Goal: Ask a question: Seek information or help from site administrators or community

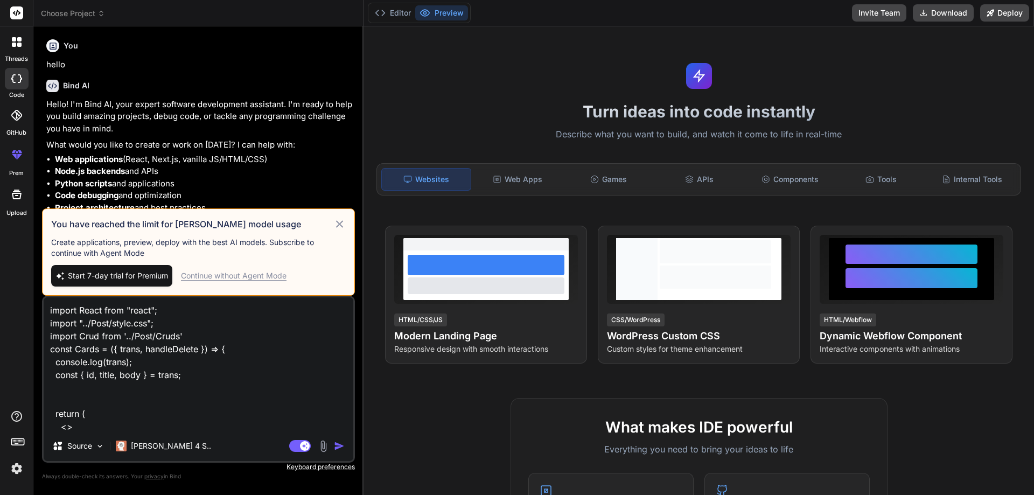
scroll to position [221, 0]
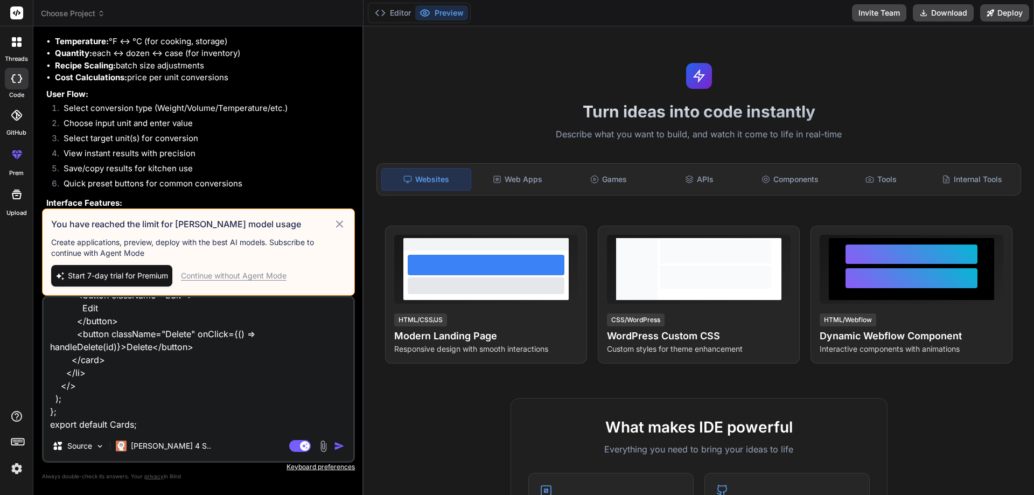
click at [142, 417] on textarea "import React from "react"; import "../Post/style.css"; import Crud from '../Pos…" at bounding box center [199, 364] width 310 height 134
type textarea "x"
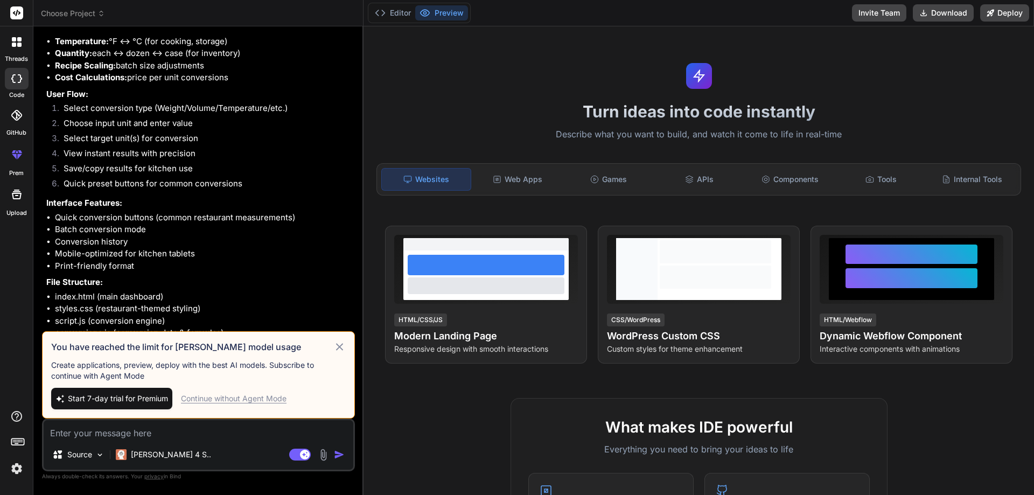
scroll to position [0, 0]
click at [339, 348] on icon at bounding box center [339, 346] width 12 height 13
type textarea "x"
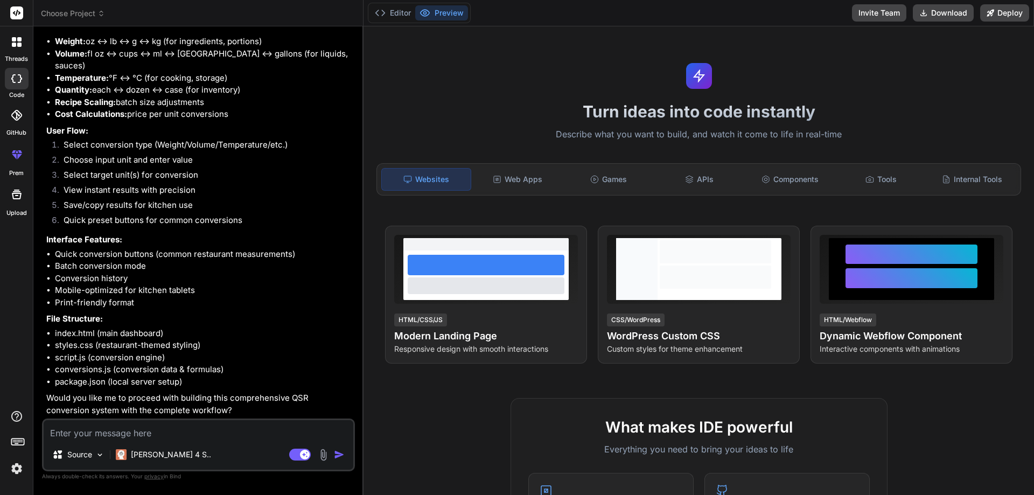
click at [85, 425] on textarea at bounding box center [199, 429] width 310 height 19
type textarea "C"
type textarea "x"
type textarea "Co"
type textarea "x"
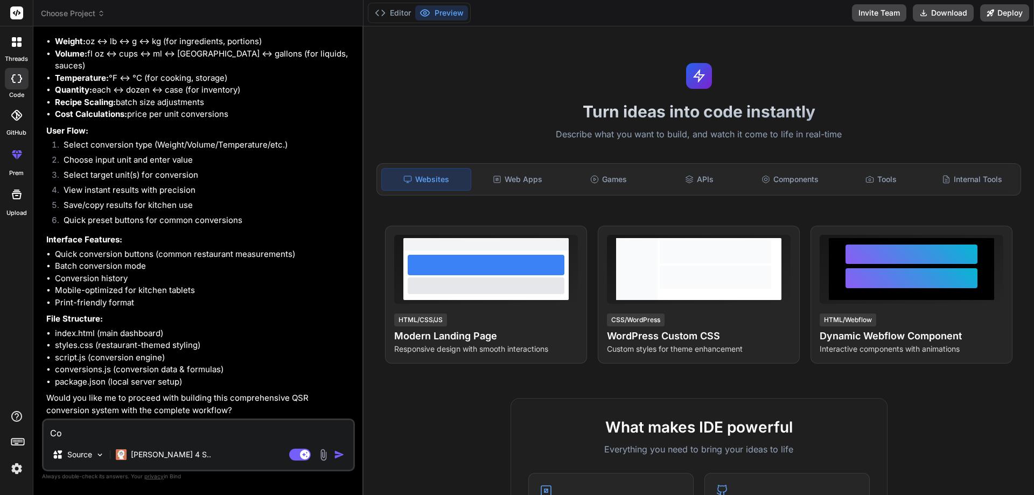
type textarea "Cou"
type textarea "x"
type textarea "Coul"
type textarea "x"
type textarea "Could"
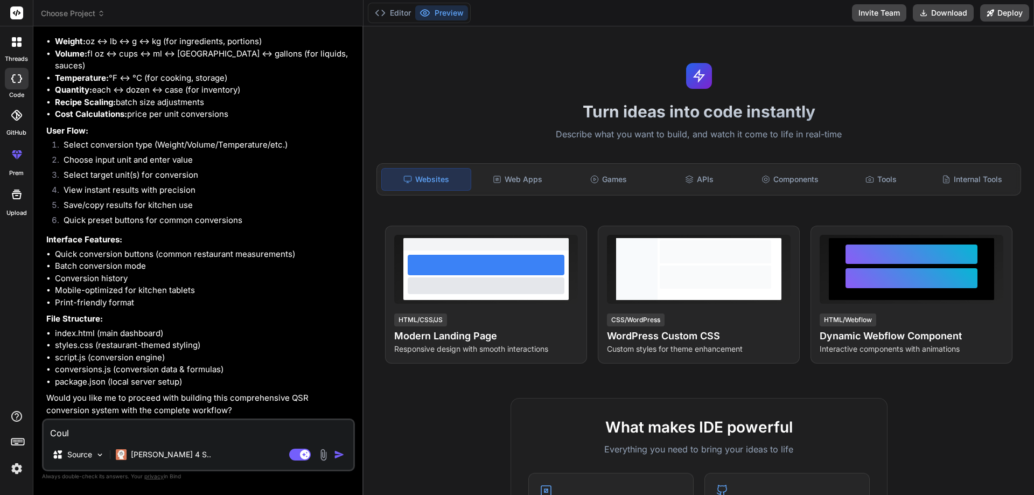
type textarea "x"
type textarea "Could"
type textarea "x"
type textarea "Could"
type textarea "x"
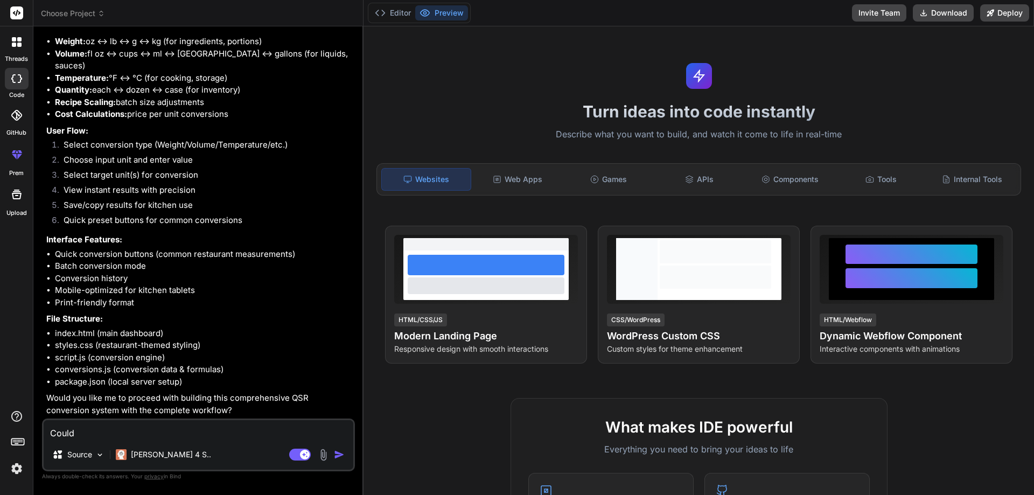
type textarea "Coul"
type textarea "x"
type textarea "Cou"
type textarea "x"
type textarea "Co"
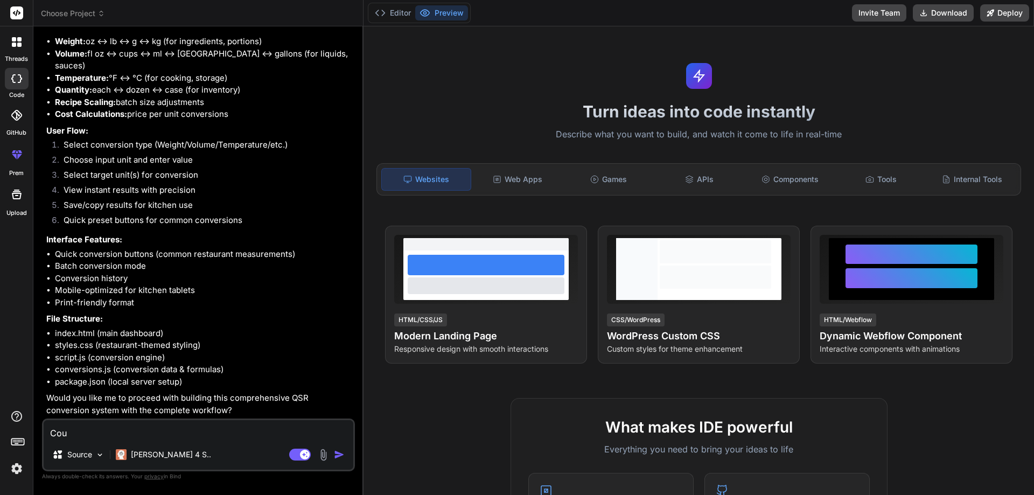
type textarea "x"
type textarea "C"
type textarea "x"
type textarea "c"
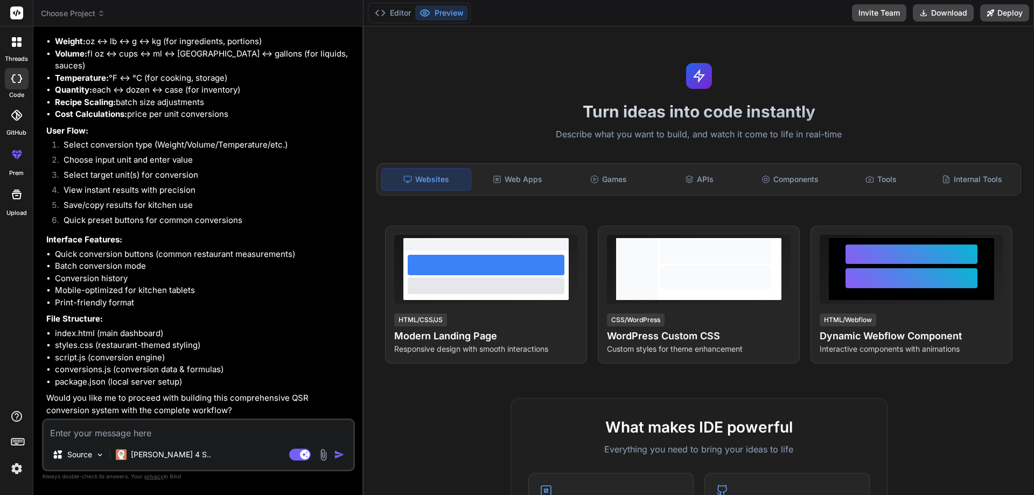
type textarea "x"
type textarea "ca"
type textarea "x"
type textarea "can"
type textarea "x"
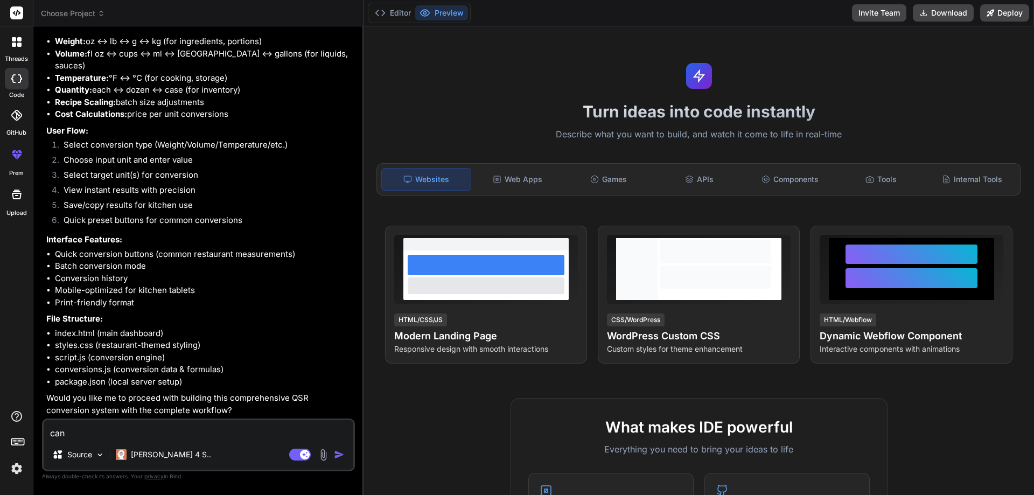
type textarea "can"
type textarea "x"
type textarea "can w"
type textarea "x"
type textarea "can we"
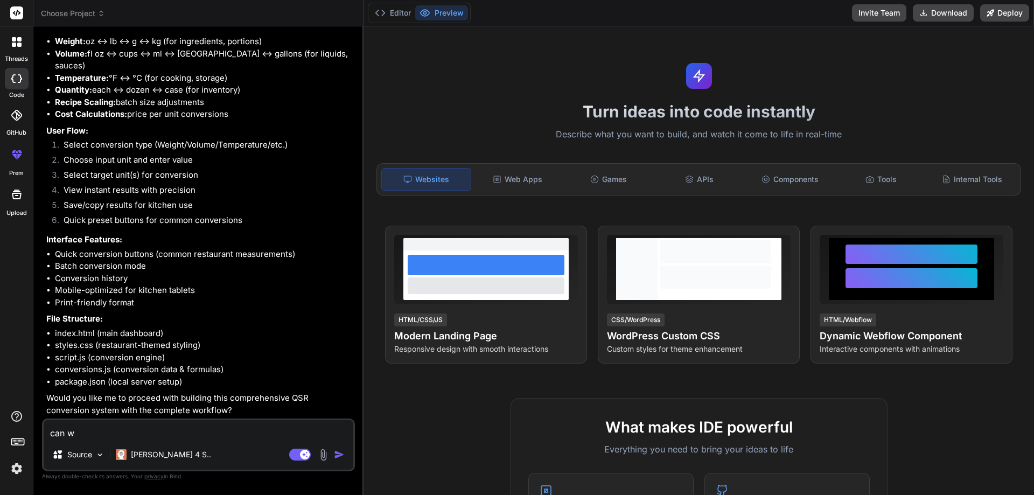
type textarea "x"
type textarea "can we"
type textarea "x"
type textarea "can we d"
type textarea "x"
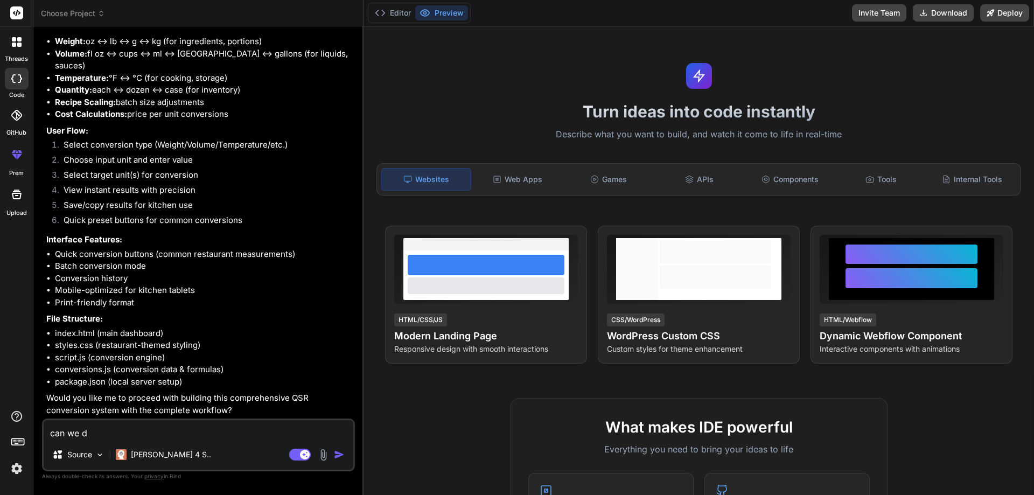
type textarea "can we de"
type textarea "x"
type textarea "can we dem"
type textarea "x"
type textarea "can we demo"
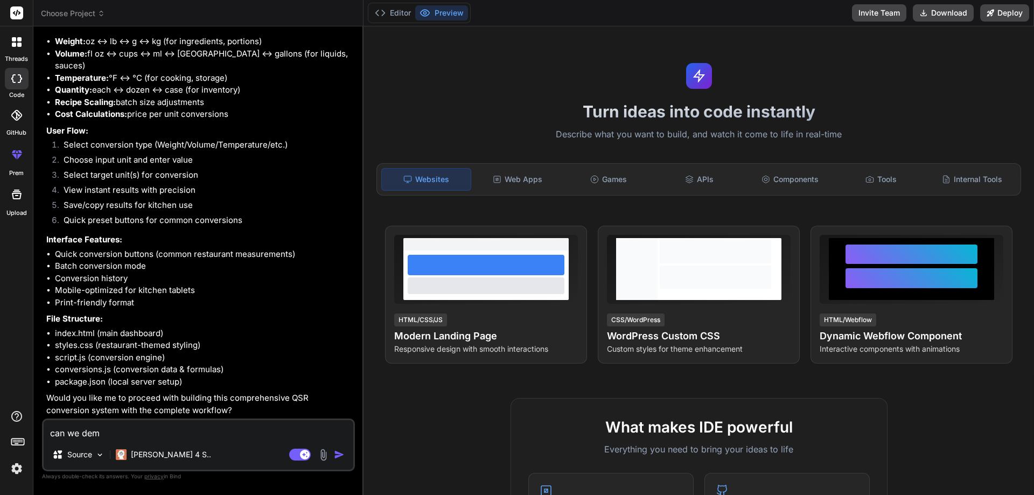
type textarea "x"
type textarea "can we demon"
type textarea "x"
type textarea "can we demons"
type textarea "x"
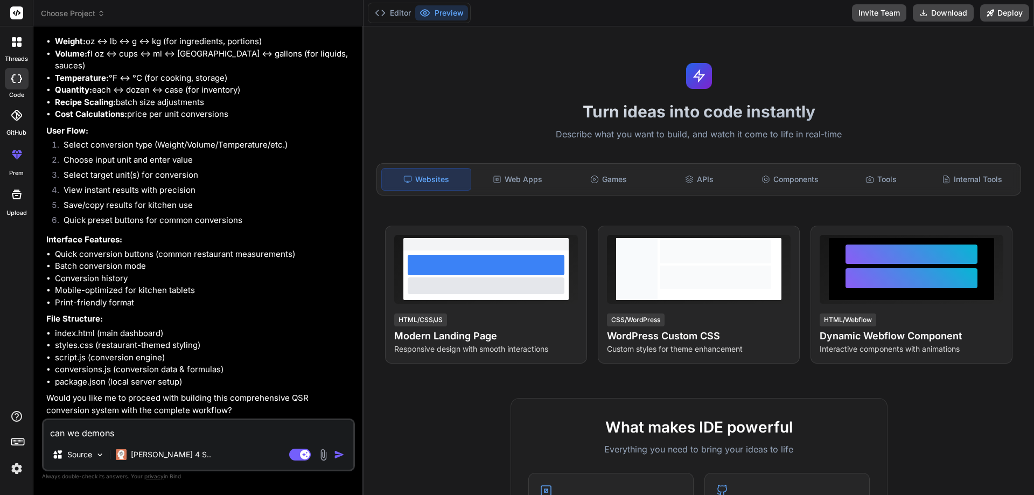
type textarea "can we demonst"
type textarea "x"
type textarea "can we demonsta"
type textarea "x"
type textarea "can we demonstar"
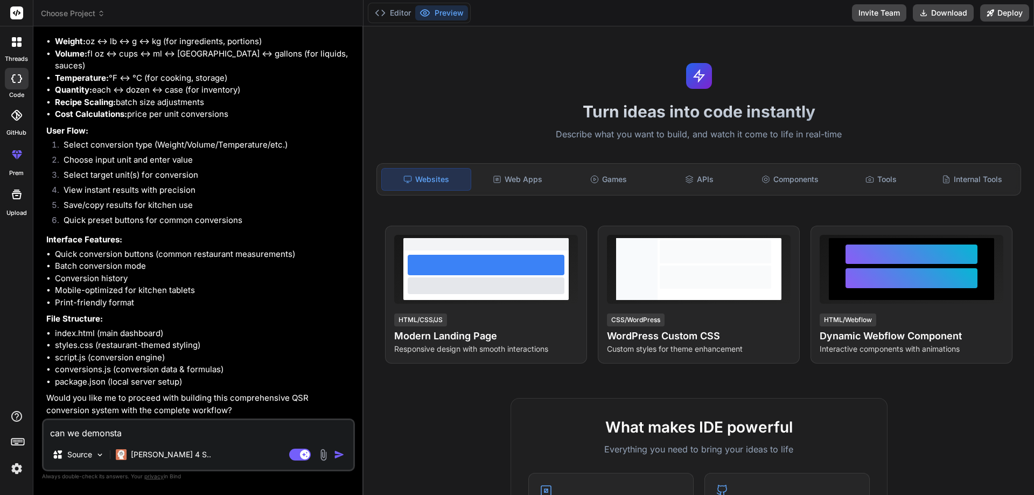
type textarea "x"
type textarea "can we demonstart"
type textarea "x"
type textarea "can we demonstarte"
type textarea "x"
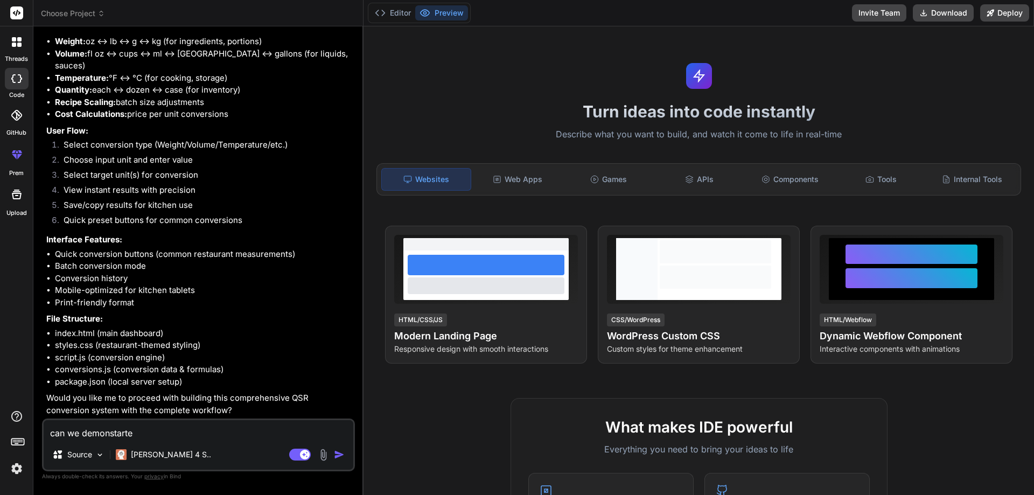
type textarea "can we demonstarte"
type textarea "x"
type textarea "can we demonstarte"
type textarea "x"
type textarea "can we demonstart"
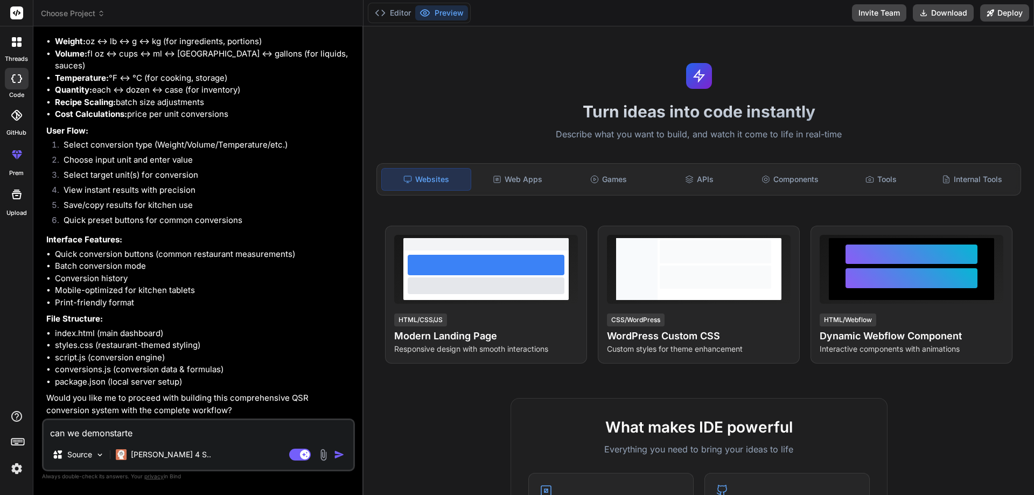
type textarea "x"
type textarea "can we demonstar"
type textarea "x"
type textarea "can we demonsta"
type textarea "x"
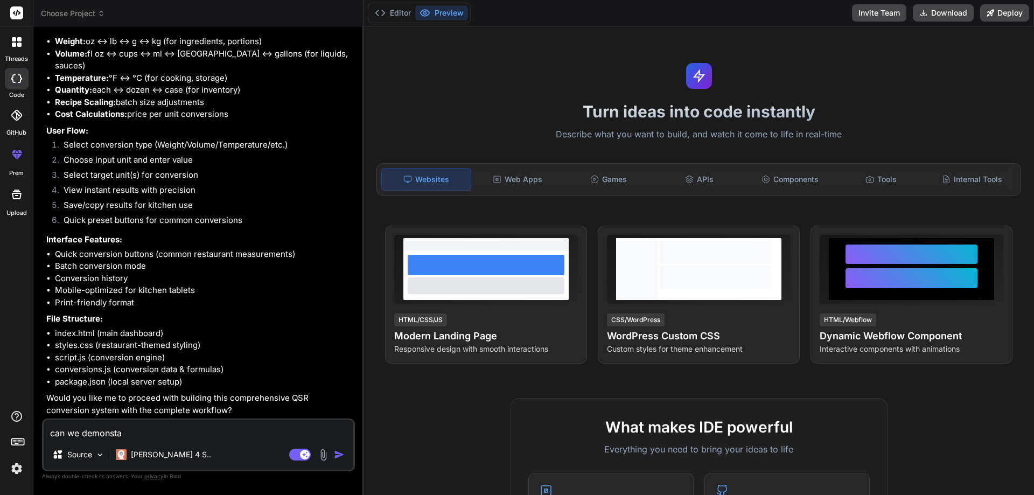
type textarea "can we demonst"
type textarea "x"
type textarea "can we demons"
type textarea "x"
type textarea "can we demon"
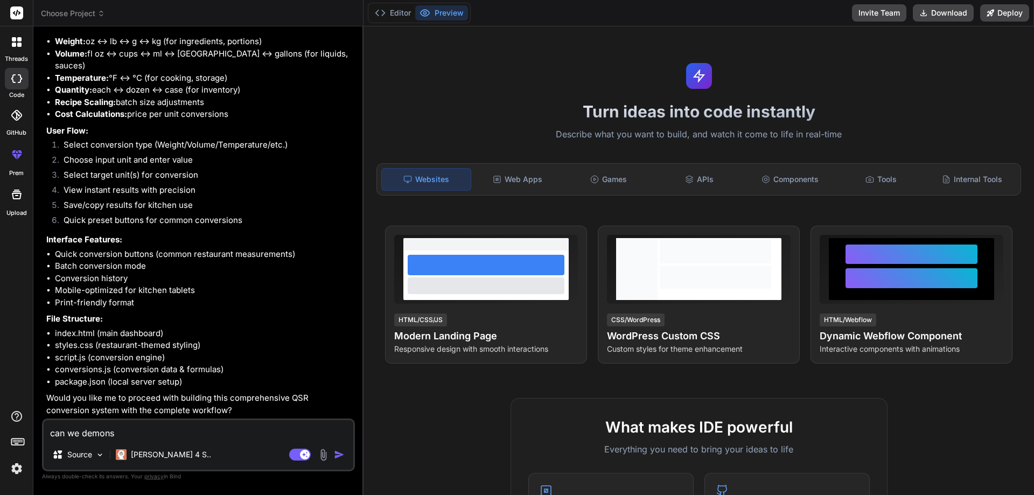
type textarea "x"
type textarea "can we demo"
type textarea "x"
type textarea "can we dem"
type textarea "x"
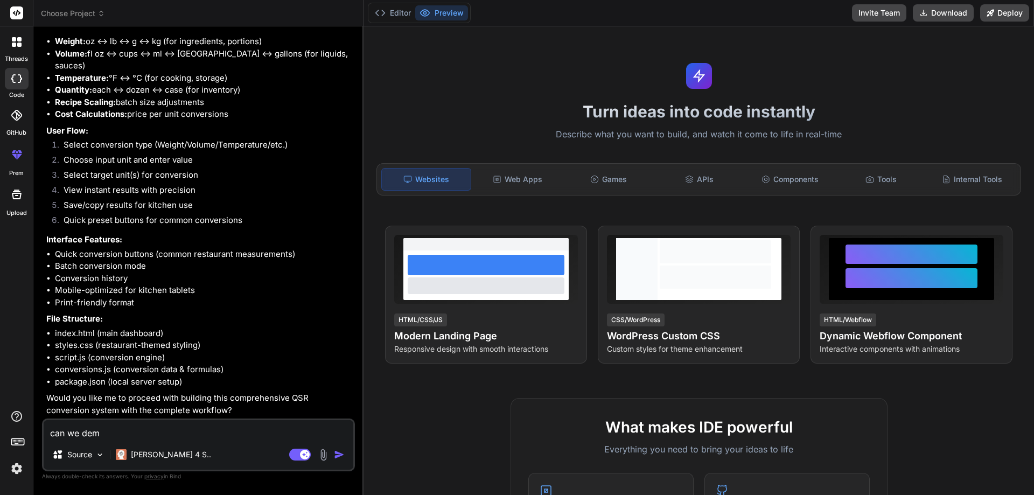
type textarea "can we de"
type textarea "x"
type textarea "can we d"
type textarea "x"
type textarea "can we"
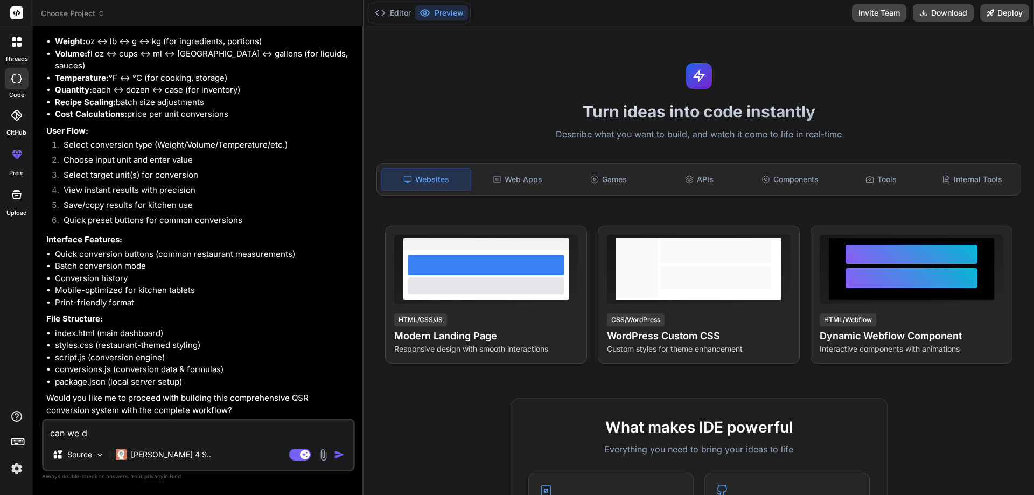
type textarea "x"
type textarea "can we"
type textarea "x"
type textarea "can w"
type textarea "x"
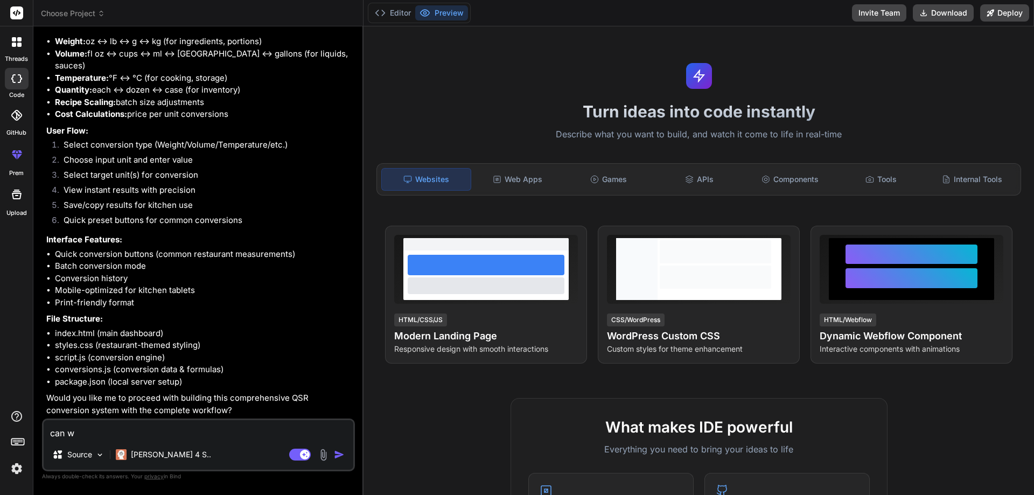
type textarea "can"
type textarea "x"
type textarea "can"
type textarea "x"
type textarea "ca"
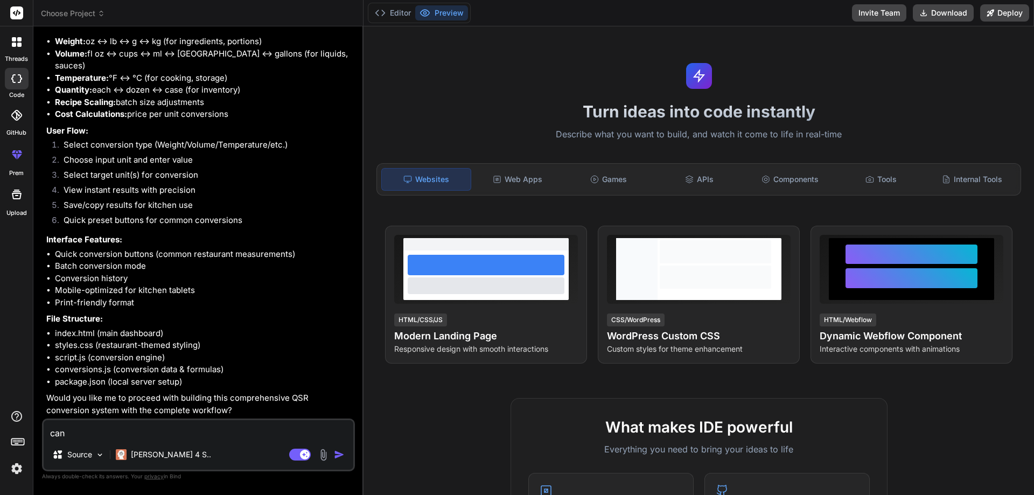
type textarea "x"
type textarea "c"
type textarea "x"
type textarea "p"
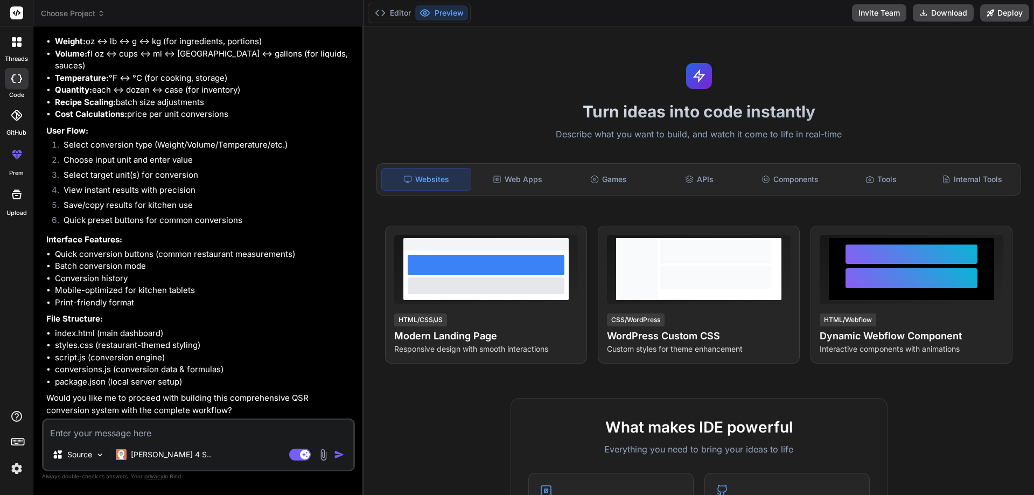
type textarea "x"
type textarea "pl"
type textarea "x"
type textarea "ple"
type textarea "x"
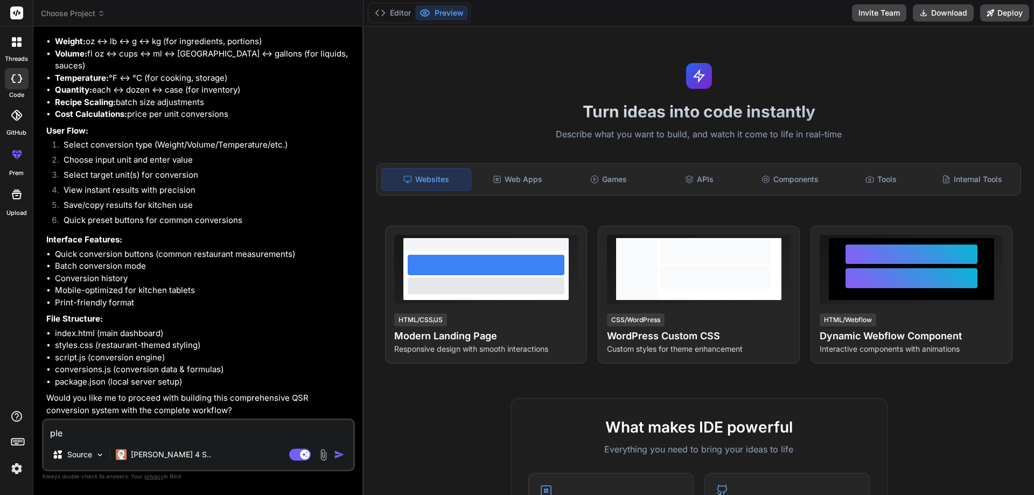
type textarea "plea"
type textarea "x"
type textarea "pleas"
type textarea "x"
type textarea "please"
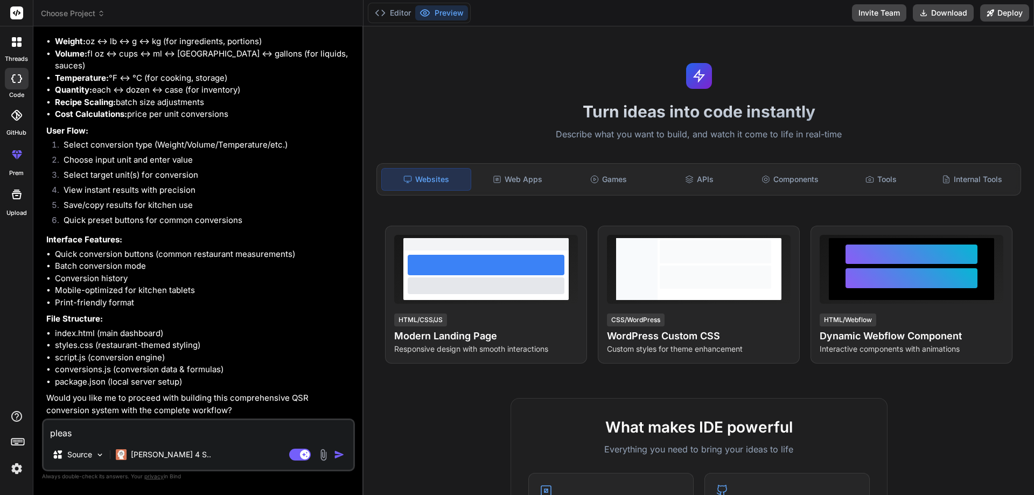
type textarea "x"
type textarea "please"
type textarea "x"
type textarea "please p"
type textarea "x"
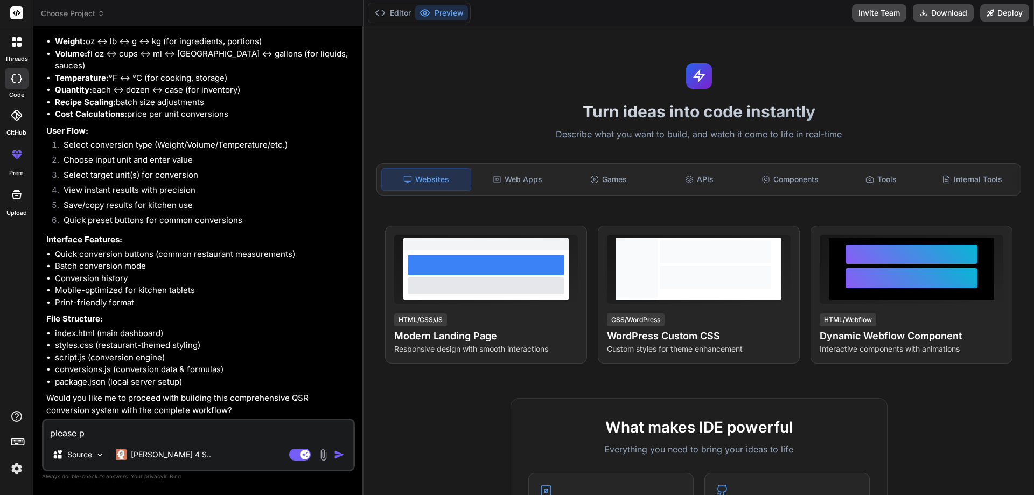
type textarea "please pr"
type textarea "x"
type textarea "please pro"
type textarea "x"
type textarea "please prov"
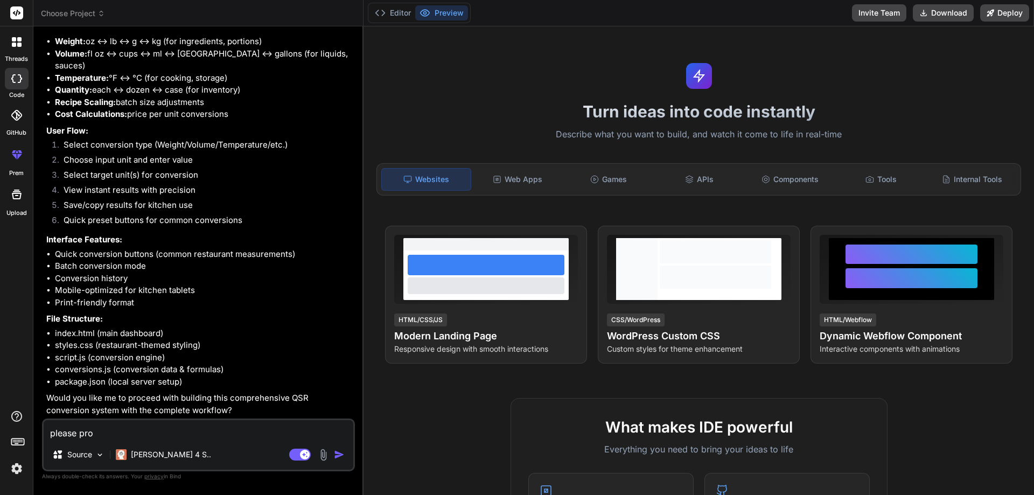
type textarea "x"
type textarea "please provi"
type textarea "x"
type textarea "please provid"
type textarea "x"
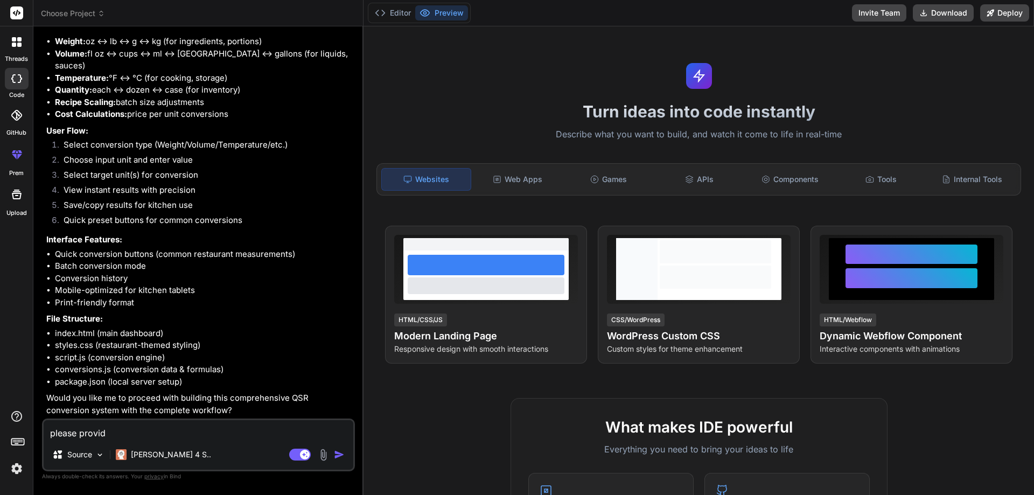
type textarea "please provide"
type textarea "x"
type textarea "please provide"
type textarea "x"
type textarea "please provide m"
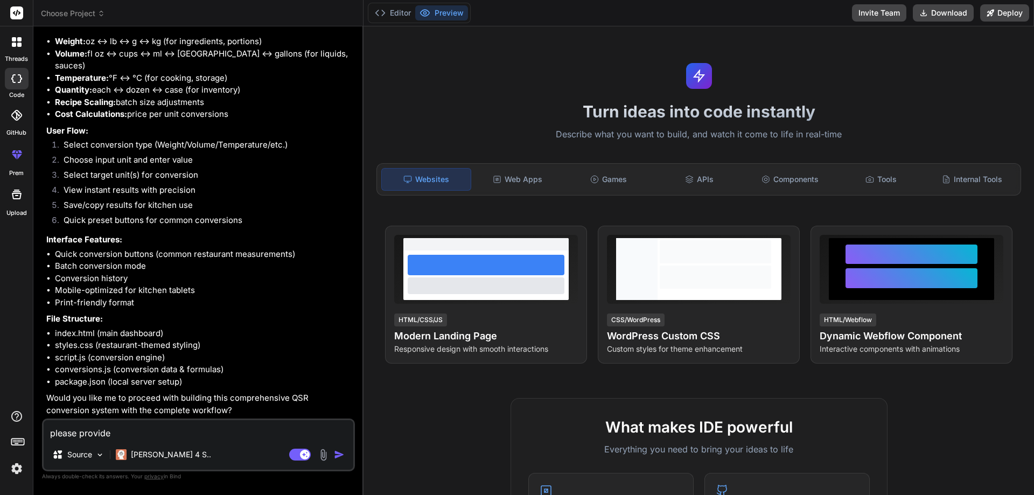
type textarea "x"
type textarea "please provide me"
type textarea "x"
type textarea "please provide me"
type textarea "x"
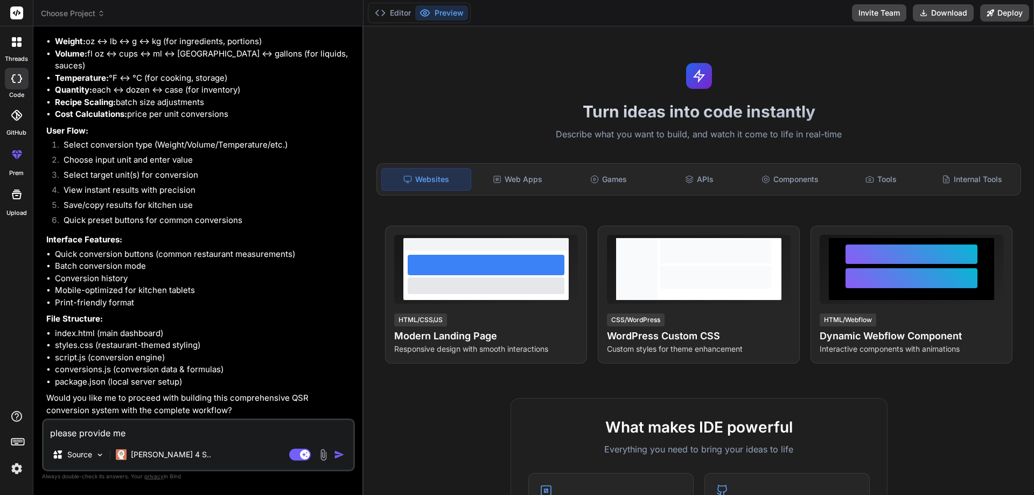
type textarea "please provide me a"
type textarea "x"
type textarea "please provide me al"
type textarea "x"
type textarea "please provide me all"
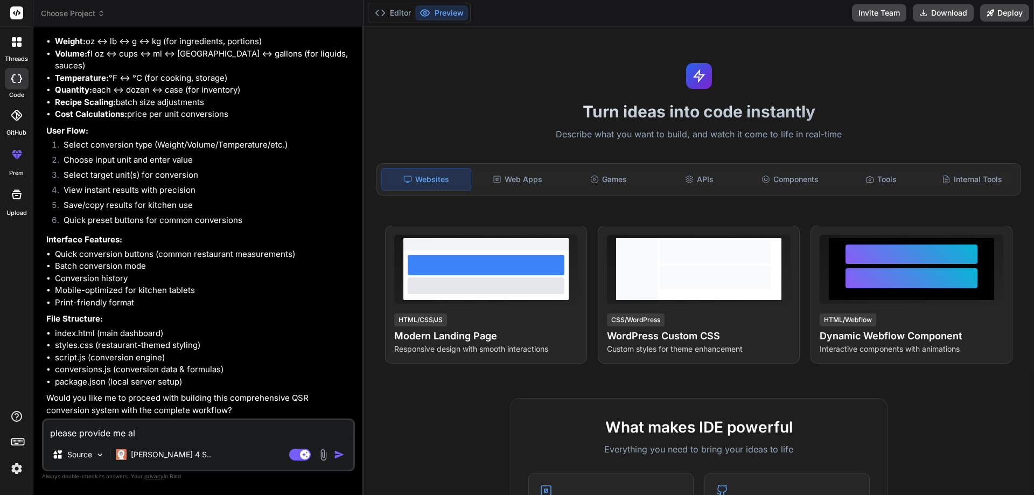
type textarea "x"
type textarea "please provide me all"
type textarea "x"
type textarea "please provide me all"
click at [171, 445] on div "[PERSON_NAME] 4 S.." at bounding box center [163, 455] width 104 height 22
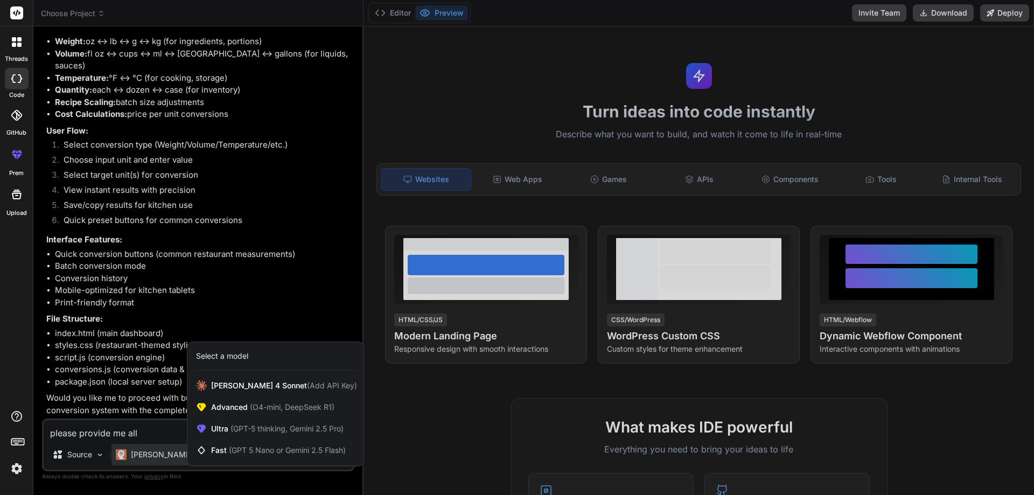
click at [169, 431] on div at bounding box center [517, 247] width 1034 height 495
type textarea "x"
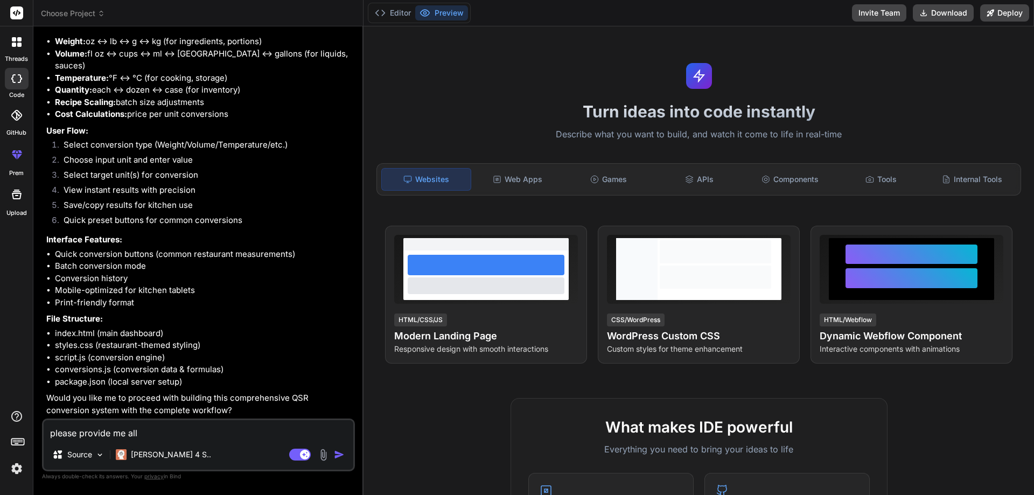
click at [150, 432] on textarea "please provide me all" at bounding box center [199, 429] width 310 height 19
type textarea "please provide me all u"
type textarea "x"
type textarea "please provide me all un"
type textarea "x"
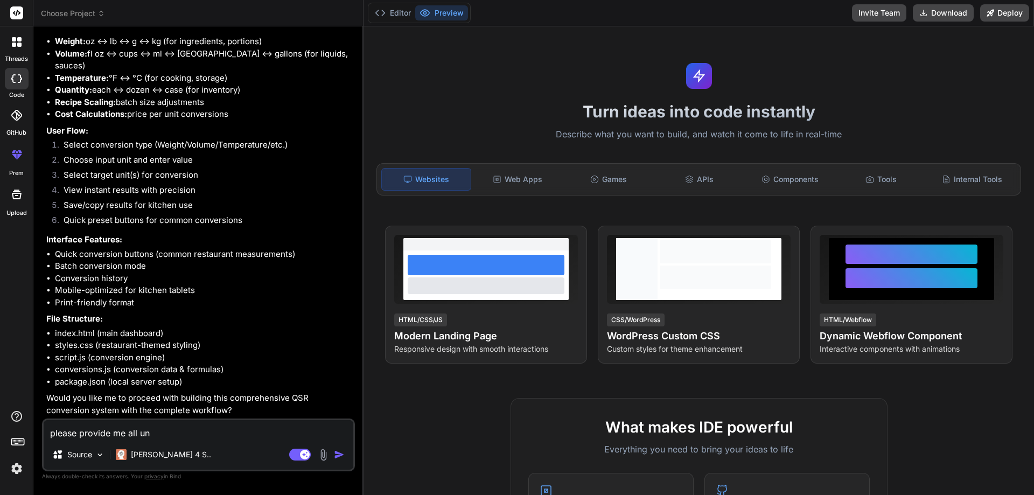
type textarea "please provide me all uni"
type textarea "x"
type textarea "please provide me all unit"
type textarea "x"
type textarea "please provide me all unit"
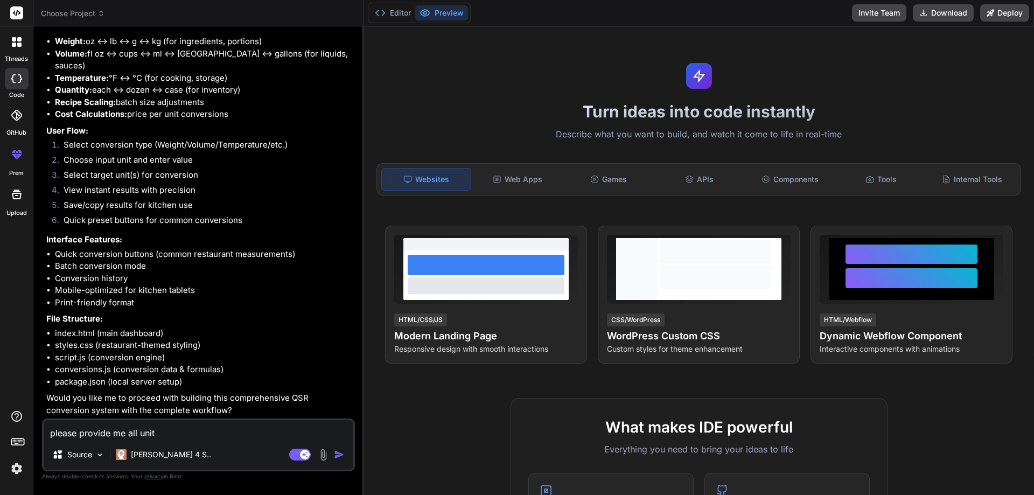
type textarea "x"
type textarea "please provide me all unit c"
type textarea "x"
type textarea "please provide me all unit co"
type textarea "x"
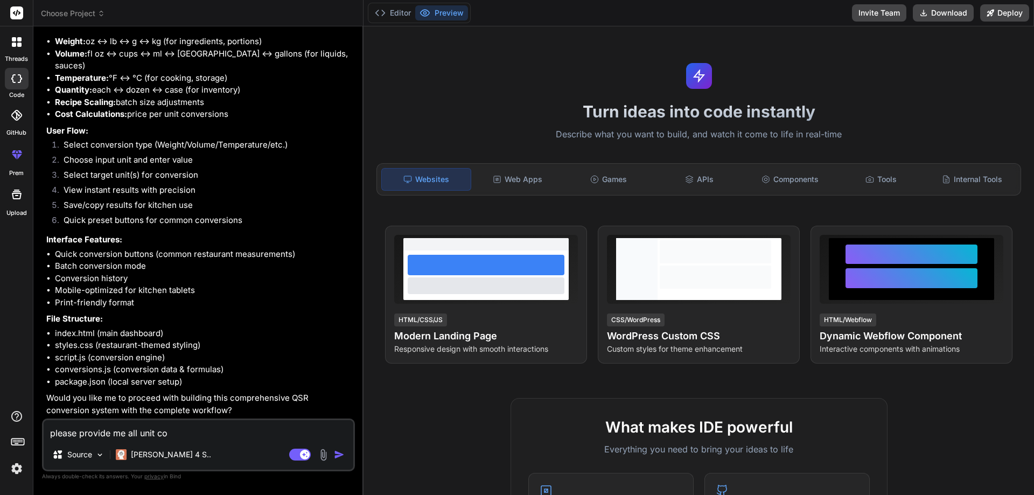
type textarea "please provide me all unit con"
type textarea "x"
type textarea "please provide me all unit conv"
type textarea "x"
type textarea "please provide me all unit conve"
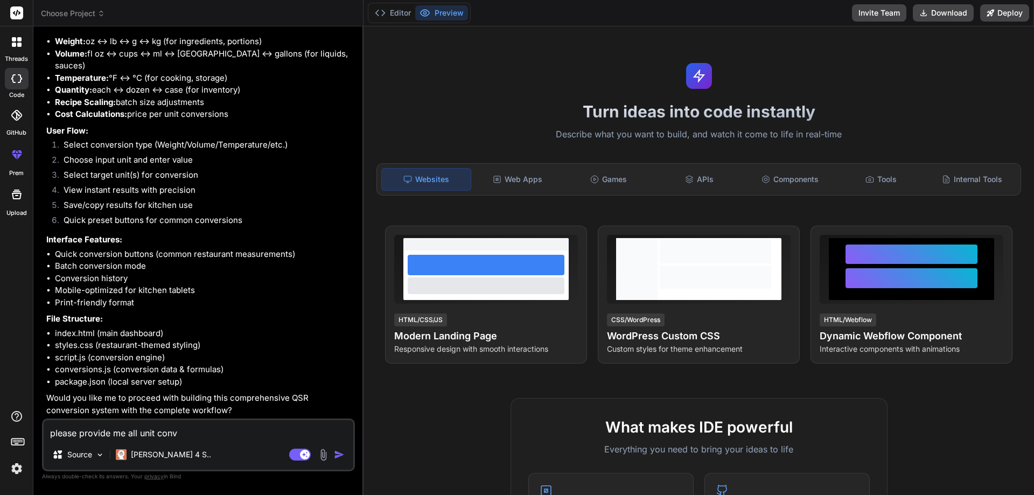
type textarea "x"
type textarea "please provide me all unit conver"
type textarea "x"
type textarea "please provide me all unit convers"
type textarea "x"
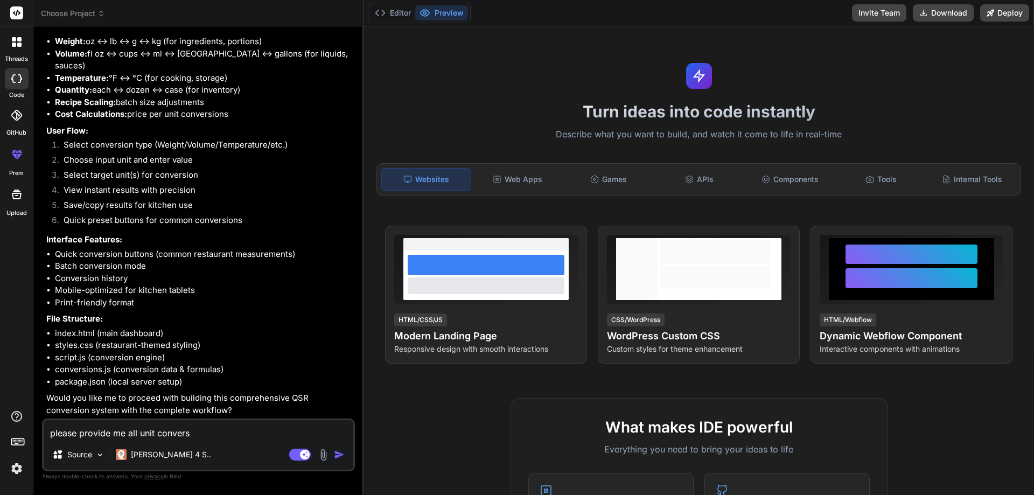
type textarea "please provide me all unit conversi"
type textarea "x"
type textarea "please provide me all unit conversio"
type textarea "x"
type textarea "please provide me all unit conversion"
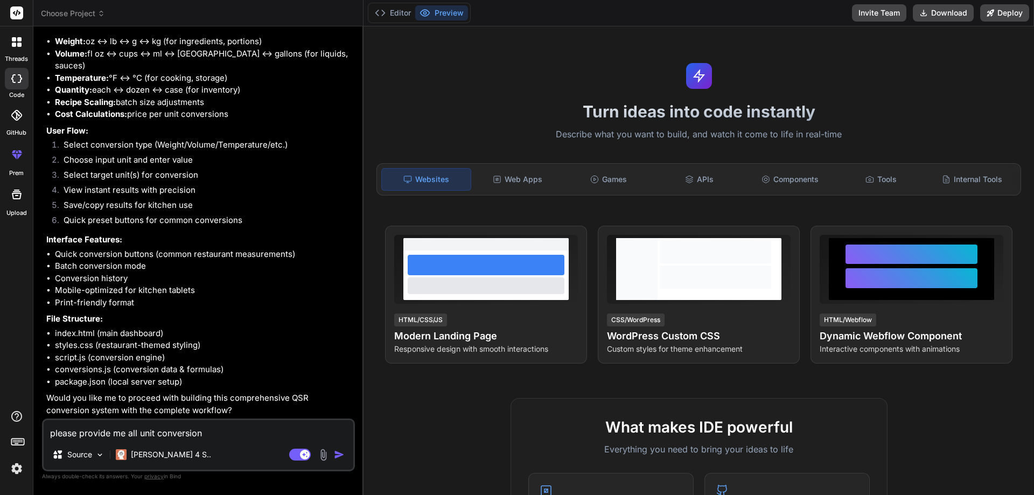
type textarea "x"
type textarea "please provide me all unit conversion"
type textarea "x"
click at [202, 438] on textarea "please provide me all unit conversion" at bounding box center [199, 429] width 310 height 19
type textarea "please provide me all unit conversion"
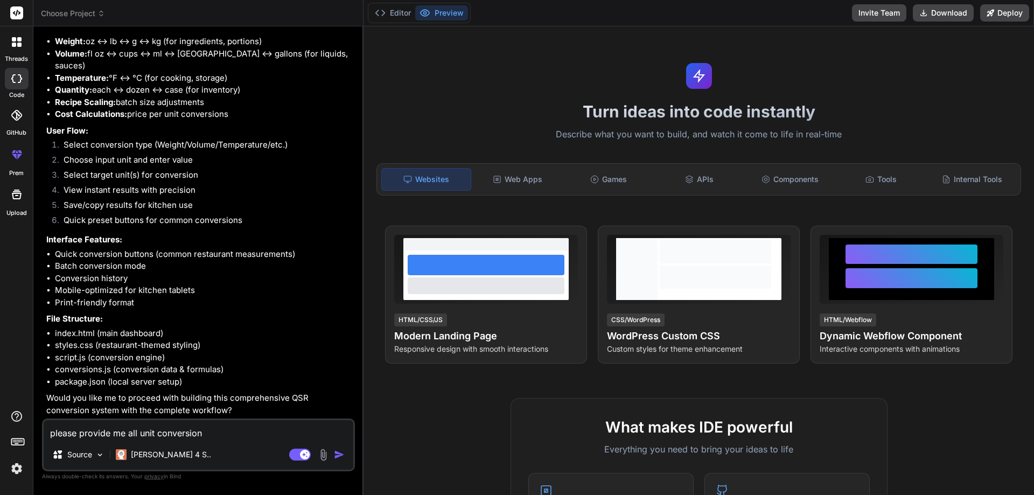
type textarea "x"
type textarea "please provide me all unit conversion s"
type textarea "x"
type textarea "please provide me all unit conversion su"
type textarea "x"
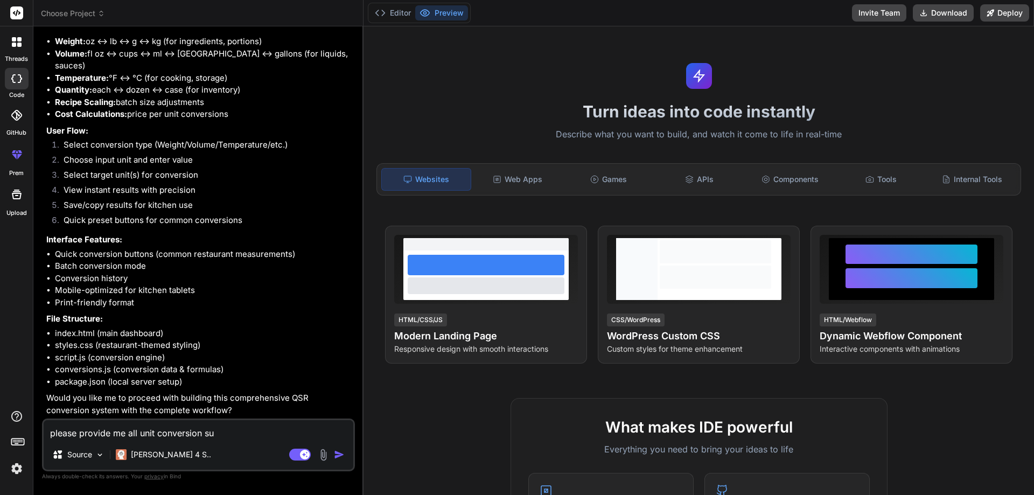
type textarea "please provide me all unit conversion sun"
type textarea "x"
type textarea "please provide me all unit conversion su"
type textarea "x"
type textarea "please provide me all unit conversion sub"
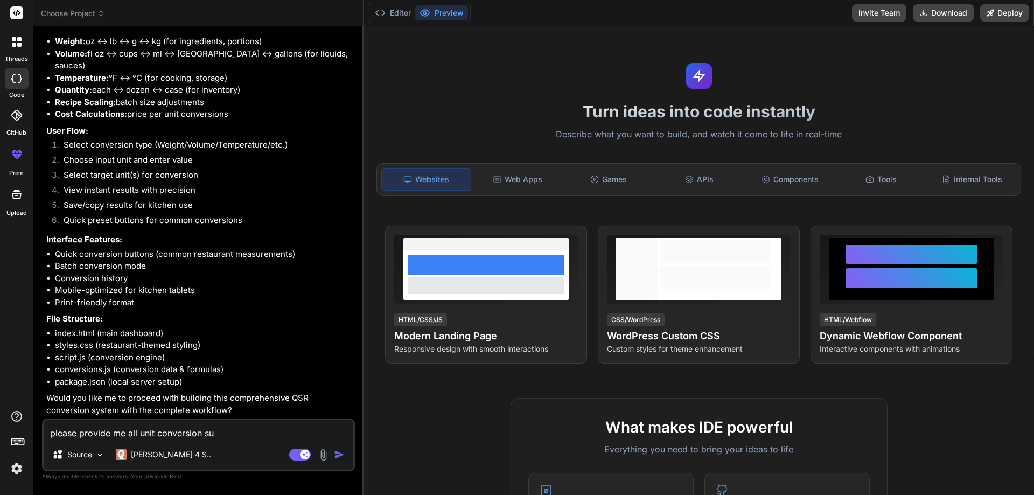
type textarea "x"
type textarea "please provide me all unit conversion sub"
type textarea "x"
type textarea "please provide me all unit conversion sub m"
type textarea "x"
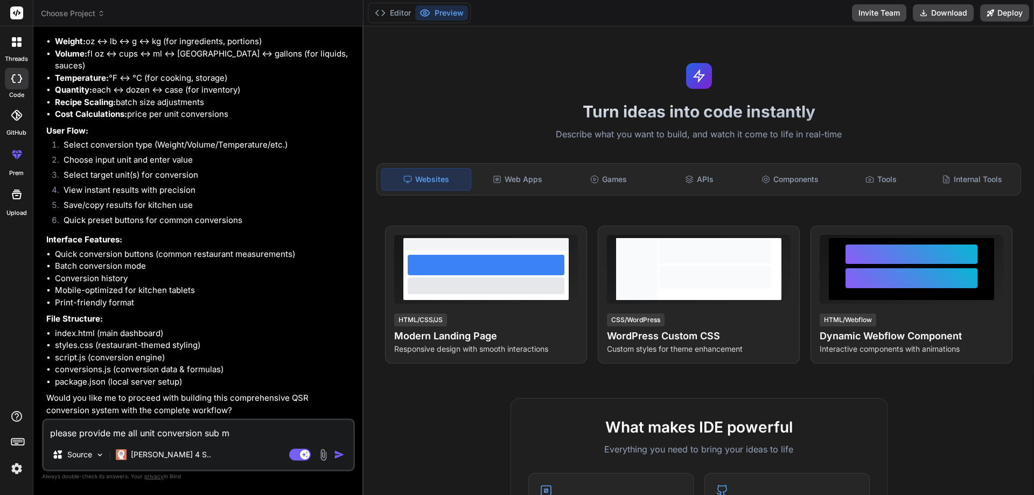
type textarea "please provide me all unit conversion sub mo"
type textarea "x"
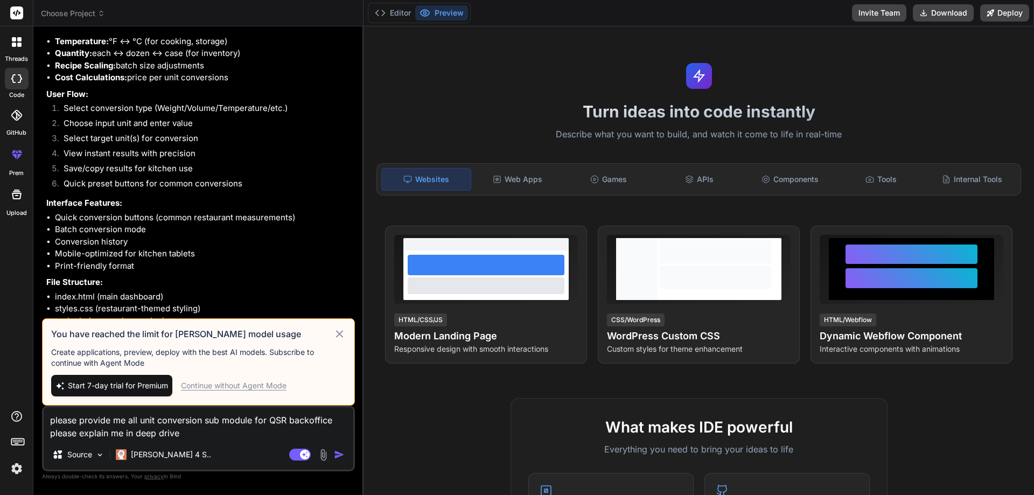
click at [343, 334] on icon at bounding box center [339, 333] width 12 height 13
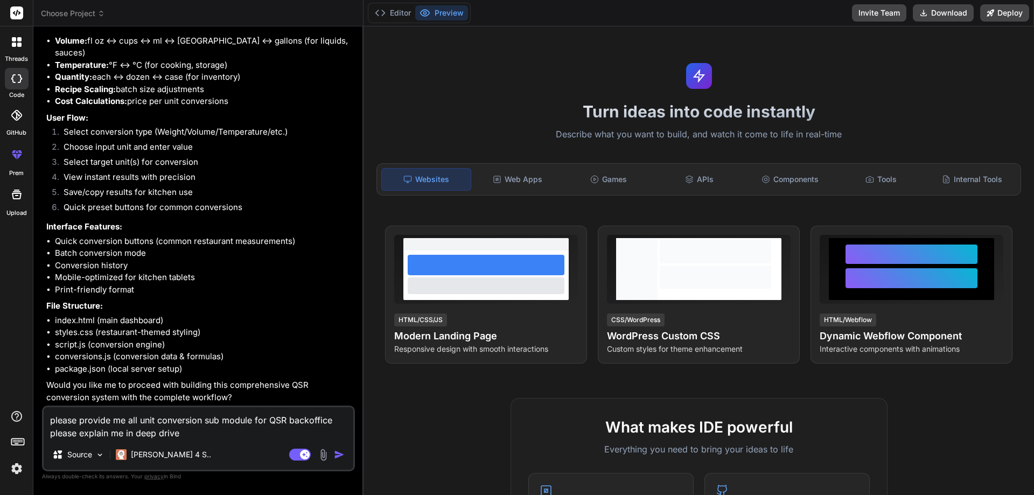
click at [180, 431] on textarea "please provide me all unit conversion sub module for QSR backoffice please expl…" at bounding box center [199, 423] width 310 height 32
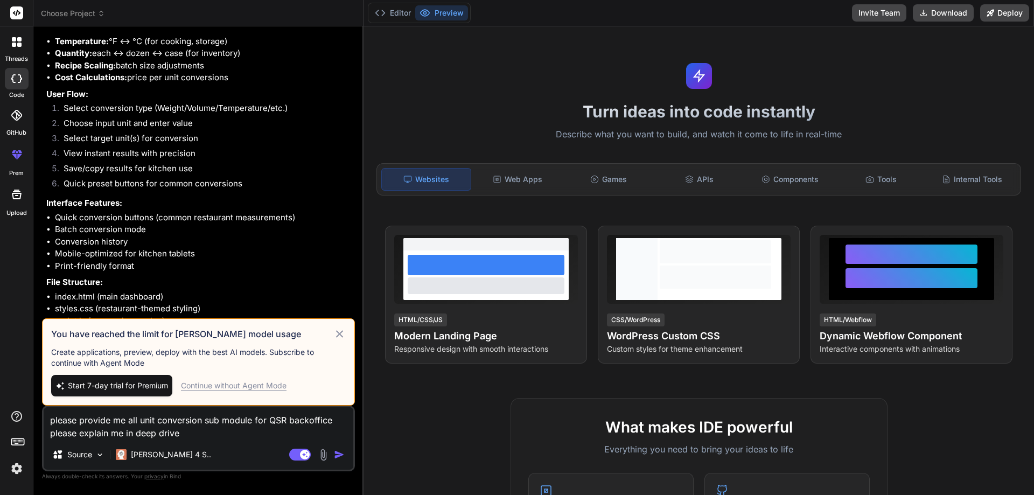
click at [189, 430] on textarea "please provide me all unit conversion sub module for QSR backoffice please expl…" at bounding box center [199, 423] width 310 height 32
drag, startPoint x: 188, startPoint y: 432, endPoint x: 32, endPoint y: 415, distance: 157.6
click at [32, 415] on div "threads code GitHub prem Upload Choose Project Created with Pixso. Bind AI Web …" at bounding box center [517, 247] width 1034 height 495
